Goal: Transaction & Acquisition: Purchase product/service

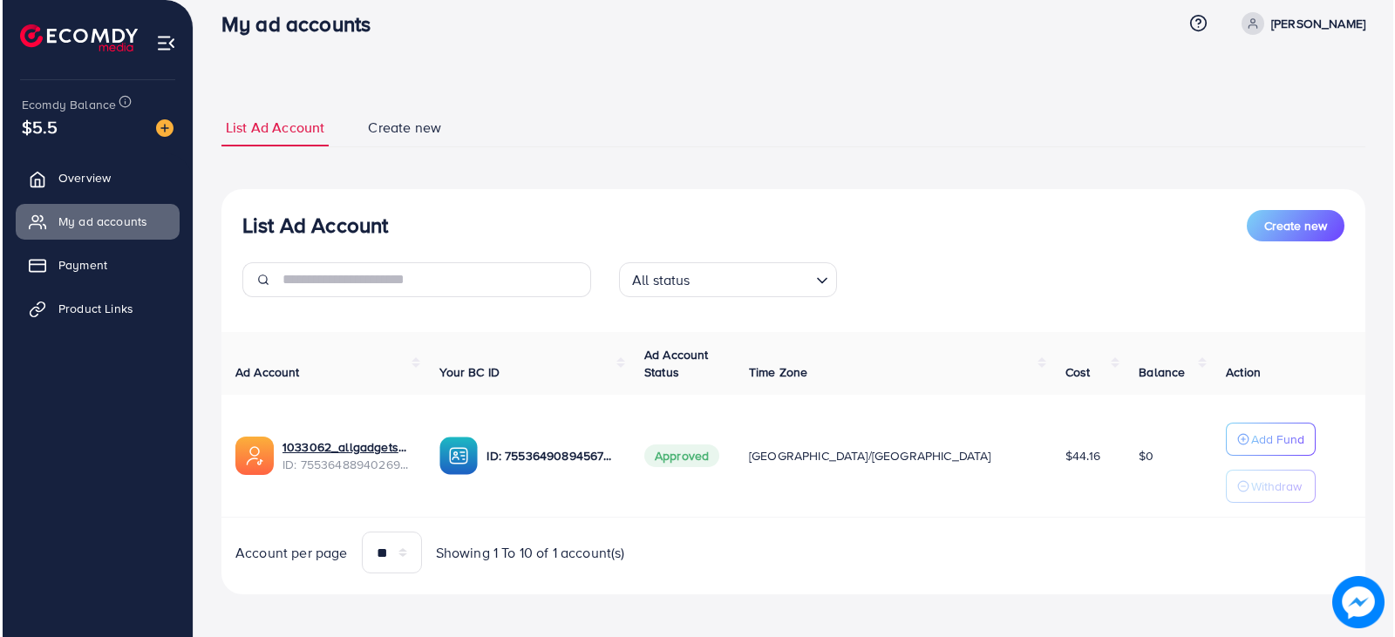
scroll to position [26, 0]
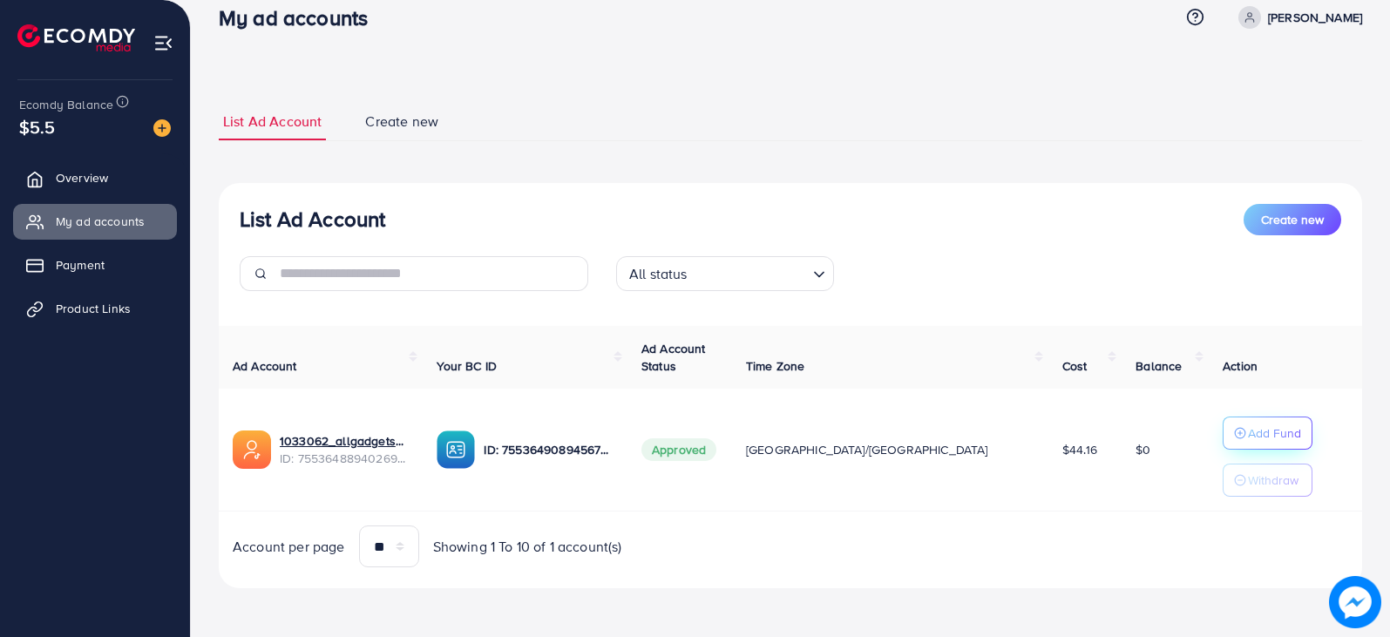
click at [1248, 429] on p "Add Fund" at bounding box center [1274, 433] width 53 height 21
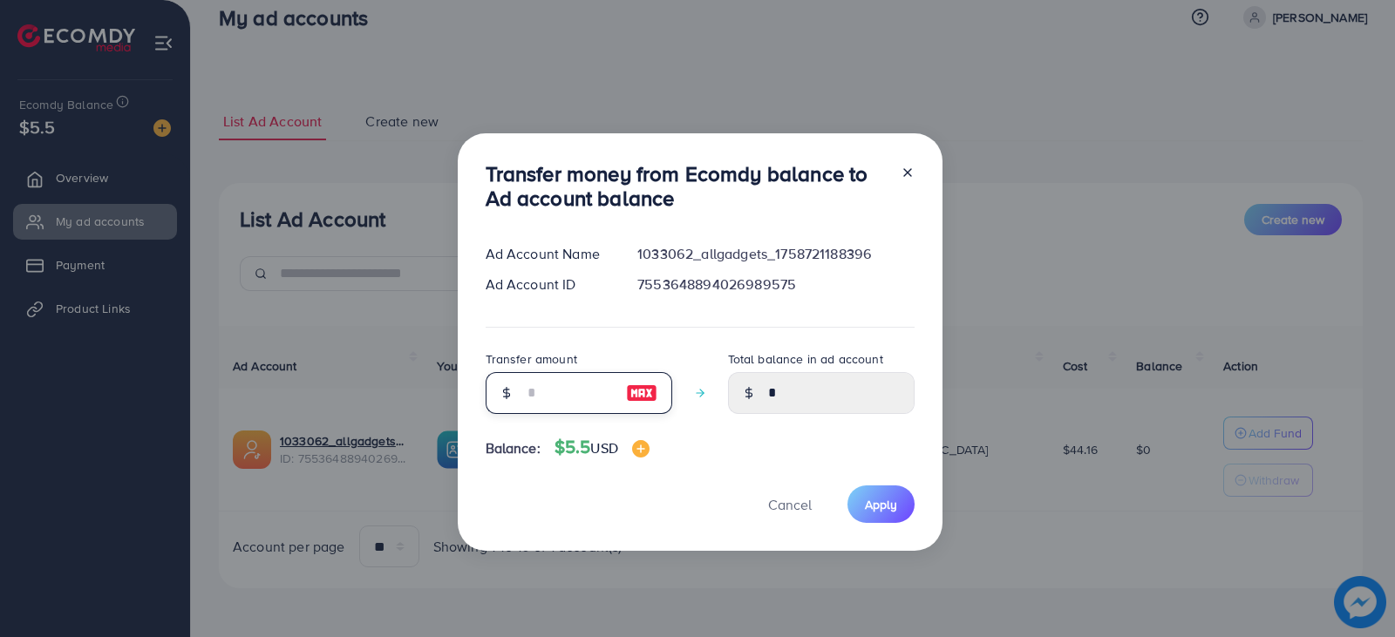
drag, startPoint x: 540, startPoint y: 396, endPoint x: 507, endPoint y: 392, distance: 33.3
click at [507, 392] on div at bounding box center [578, 393] width 187 height 42
click at [574, 400] on input "number" at bounding box center [569, 393] width 87 height 42
type input "*"
type input "****"
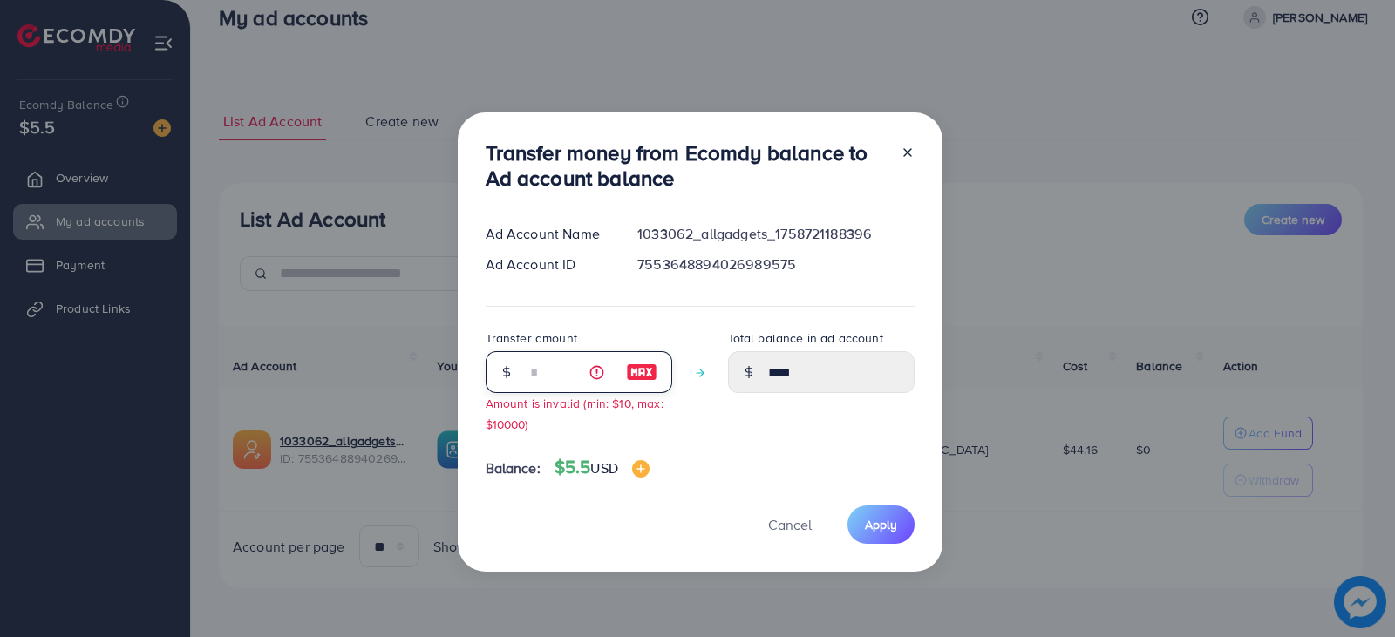
type input "*"
click at [683, 438] on div "Transfer amount * Amount is invalid (min: $10, max: $10000) Total balance in ad…" at bounding box center [699, 387] width 429 height 119
click at [703, 437] on div "Transfer amount * Amount is invalid (min: $10, max: $10000) Total balance in ad…" at bounding box center [699, 387] width 429 height 119
click at [536, 377] on input "*" at bounding box center [569, 372] width 87 height 42
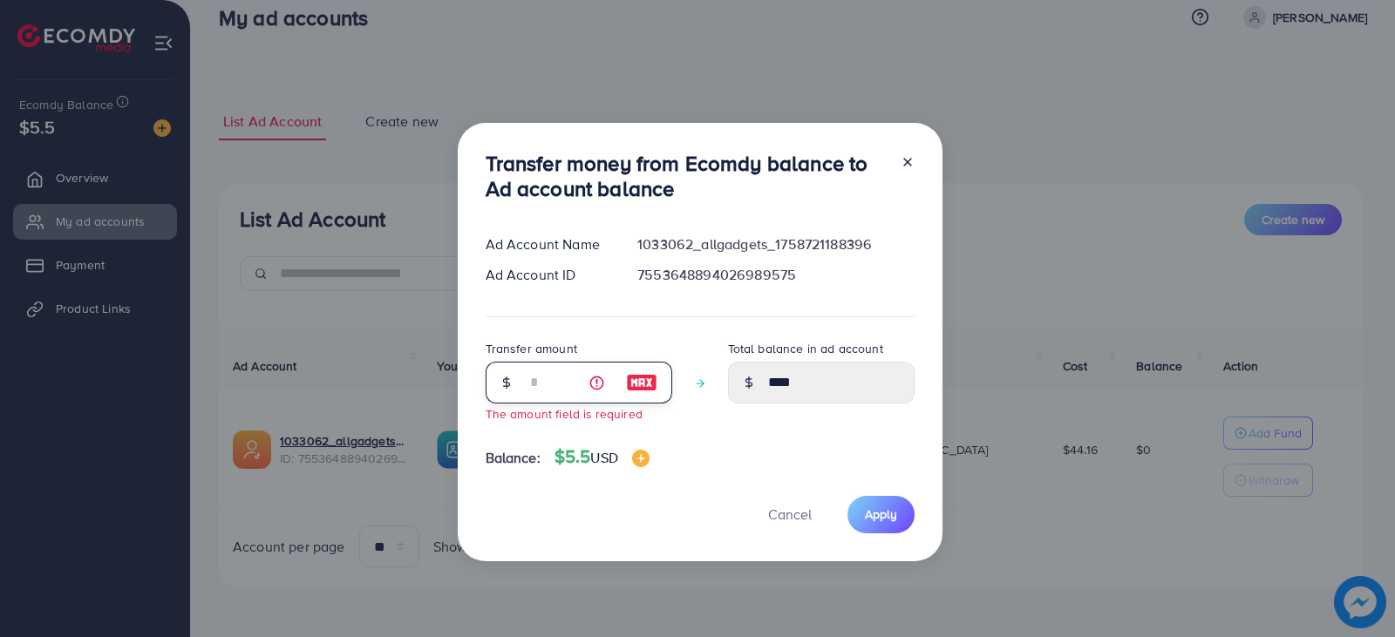
type input "****"
type input "*"
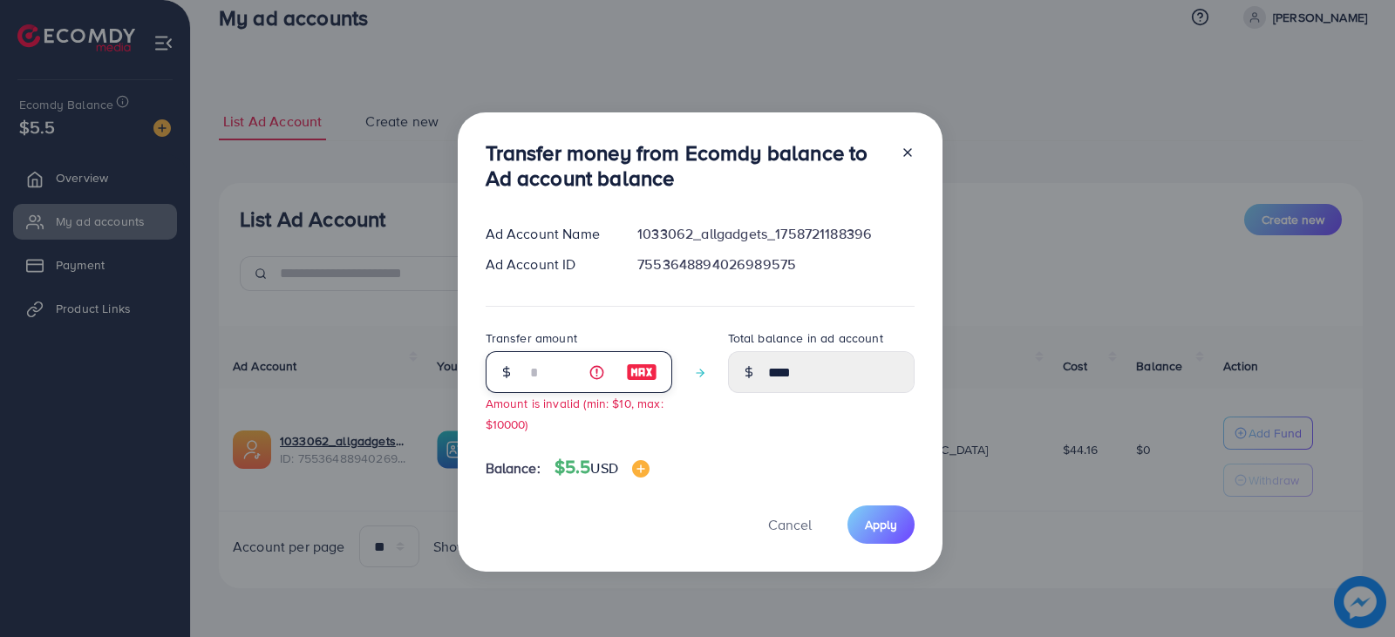
type input "****"
click at [776, 410] on div "Total balance in ad account ****" at bounding box center [821, 387] width 187 height 119
click at [878, 529] on span "Apply" at bounding box center [881, 524] width 32 height 17
click at [872, 526] on span "Apply" at bounding box center [881, 524] width 32 height 17
click at [596, 374] on input "*" at bounding box center [569, 372] width 87 height 42
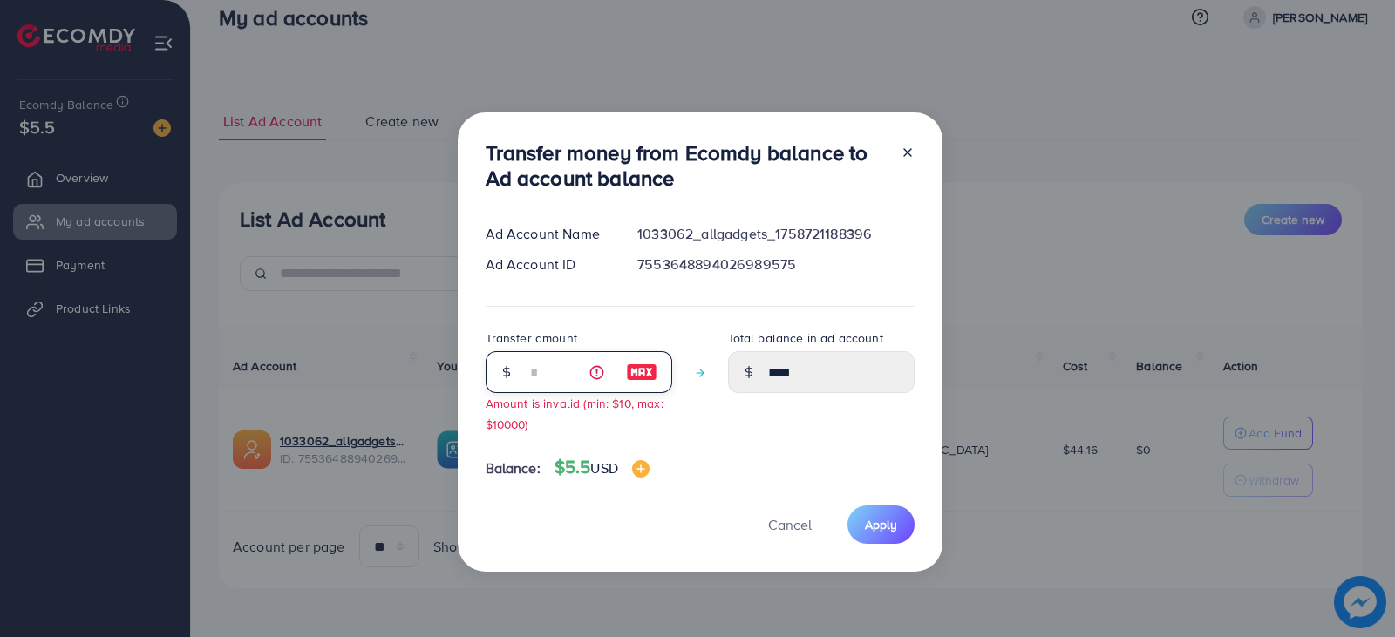
type input "****"
type input "*"
type input "****"
click at [676, 434] on div "Transfer amount * Amount is invalid (min: $10, max: $10000) Total balance in ad…" at bounding box center [699, 387] width 429 height 119
click at [541, 375] on input "*" at bounding box center [569, 372] width 87 height 42
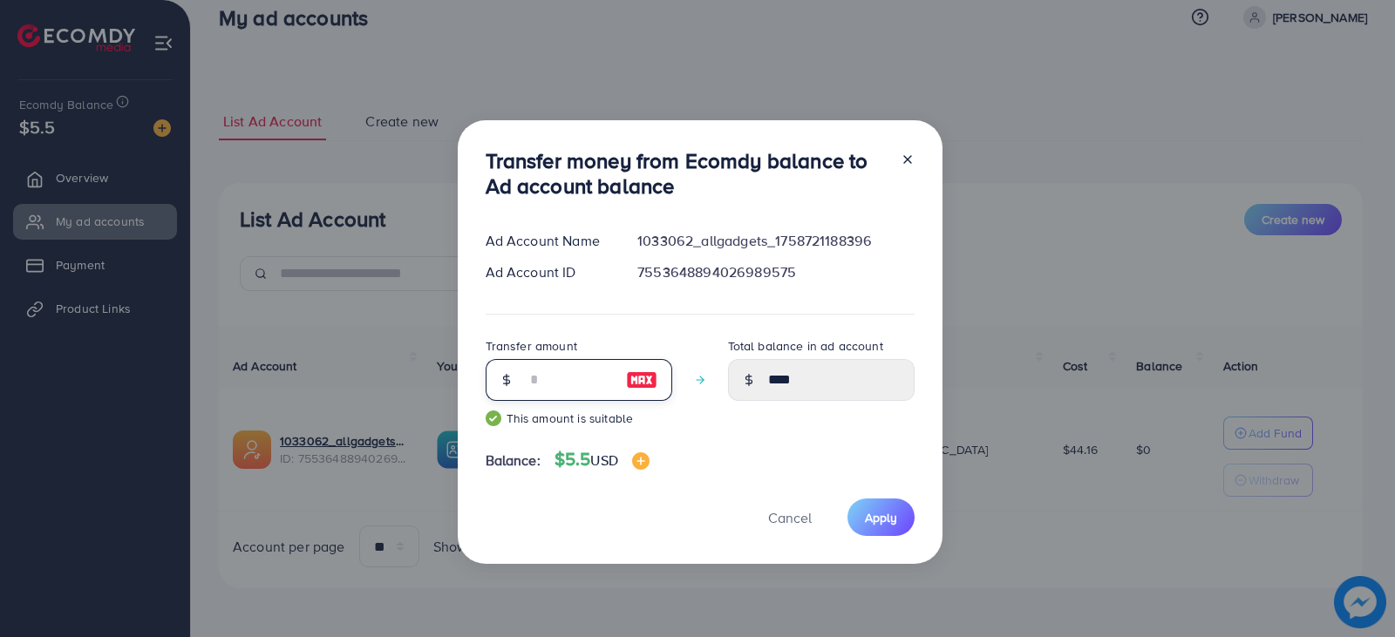
type input "*"
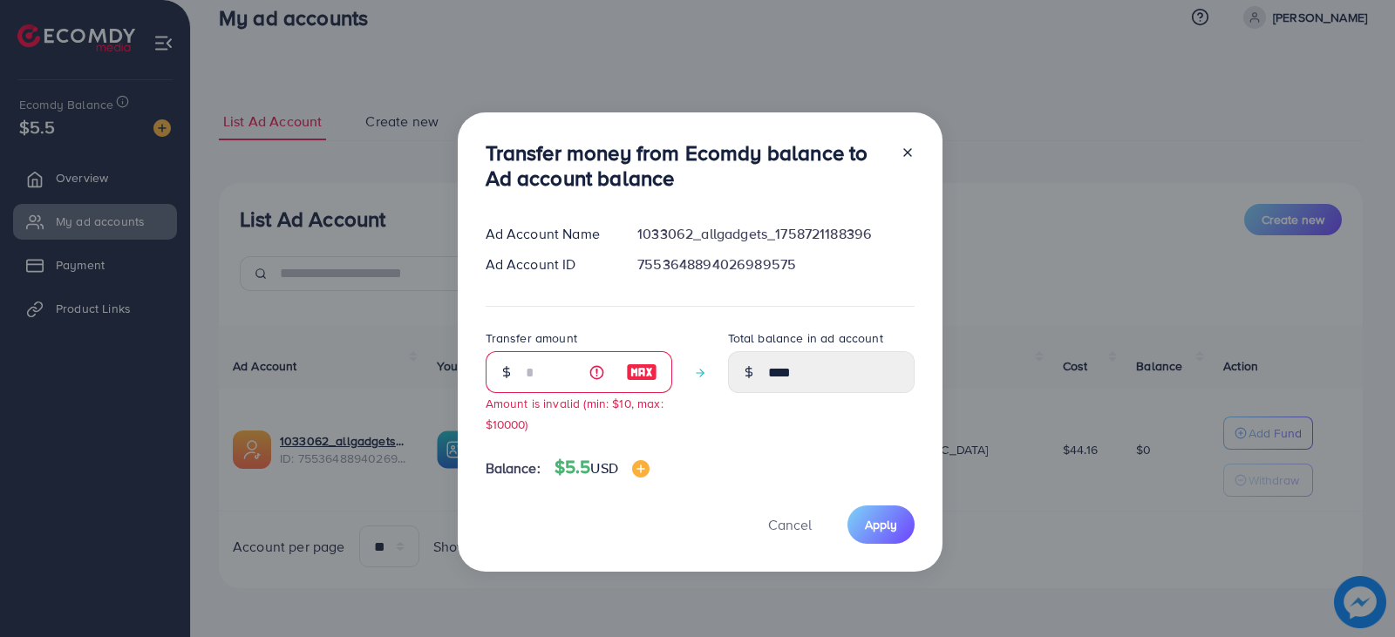
click at [694, 443] on div "Transfer amount * Amount is invalid (min: $10, max: $10000) Total balance in ad…" at bounding box center [699, 387] width 429 height 119
click at [765, 468] on div "Balance: $5.5 USD" at bounding box center [699, 471] width 429 height 29
click at [870, 530] on span "Apply" at bounding box center [881, 524] width 32 height 17
click at [649, 467] on img at bounding box center [640, 468] width 17 height 17
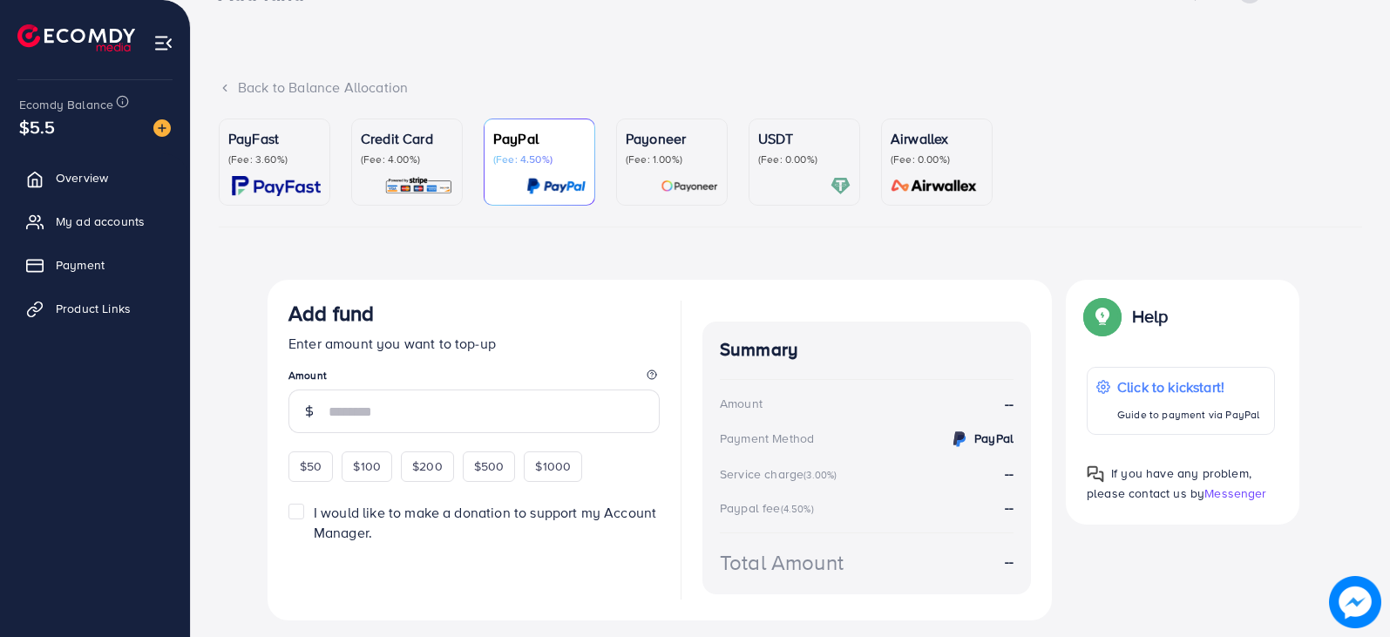
scroll to position [98, 0]
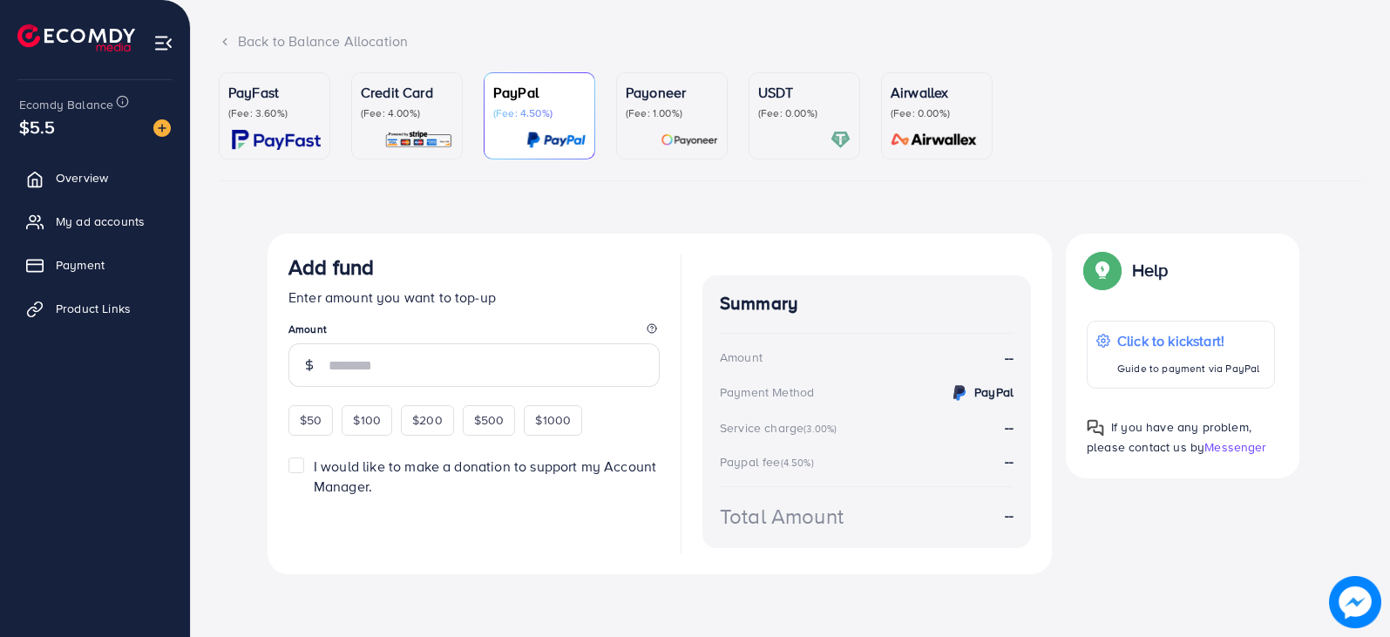
click at [390, 110] on p "(Fee: 4.00%)" at bounding box center [407, 113] width 92 height 14
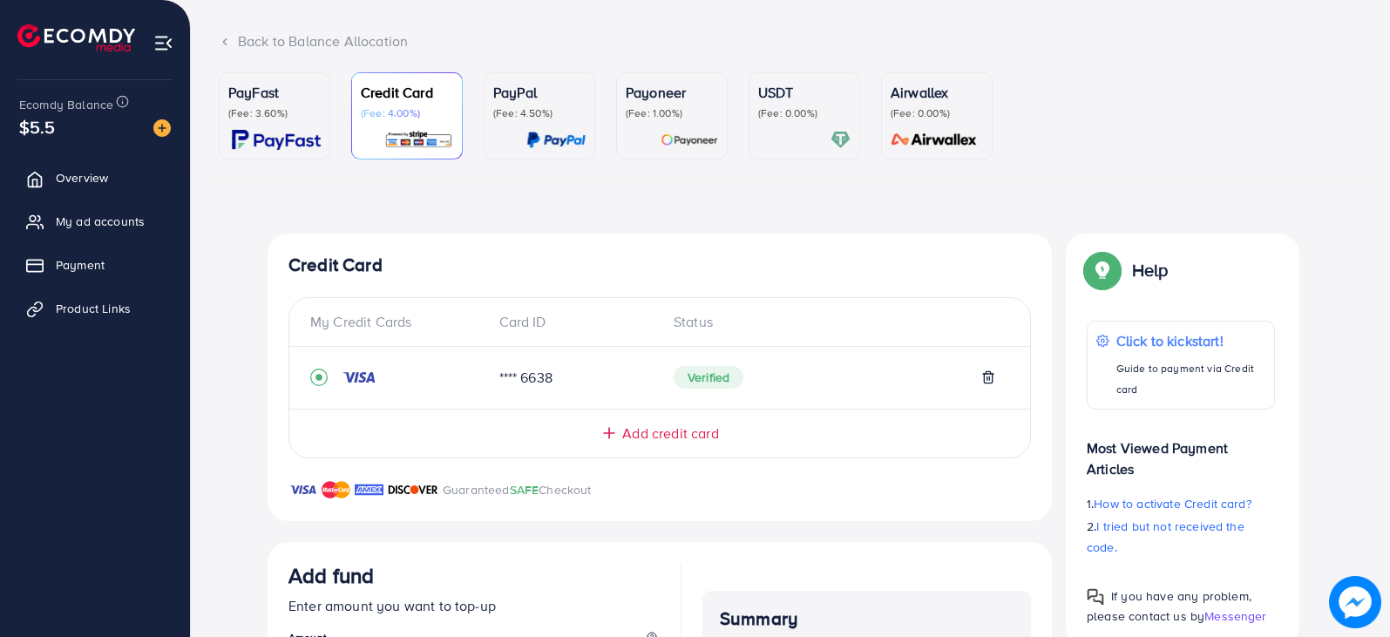
click at [665, 119] on p "(Fee: 1.00%)" at bounding box center [672, 113] width 92 height 14
